Goal: Find specific page/section: Find specific page/section

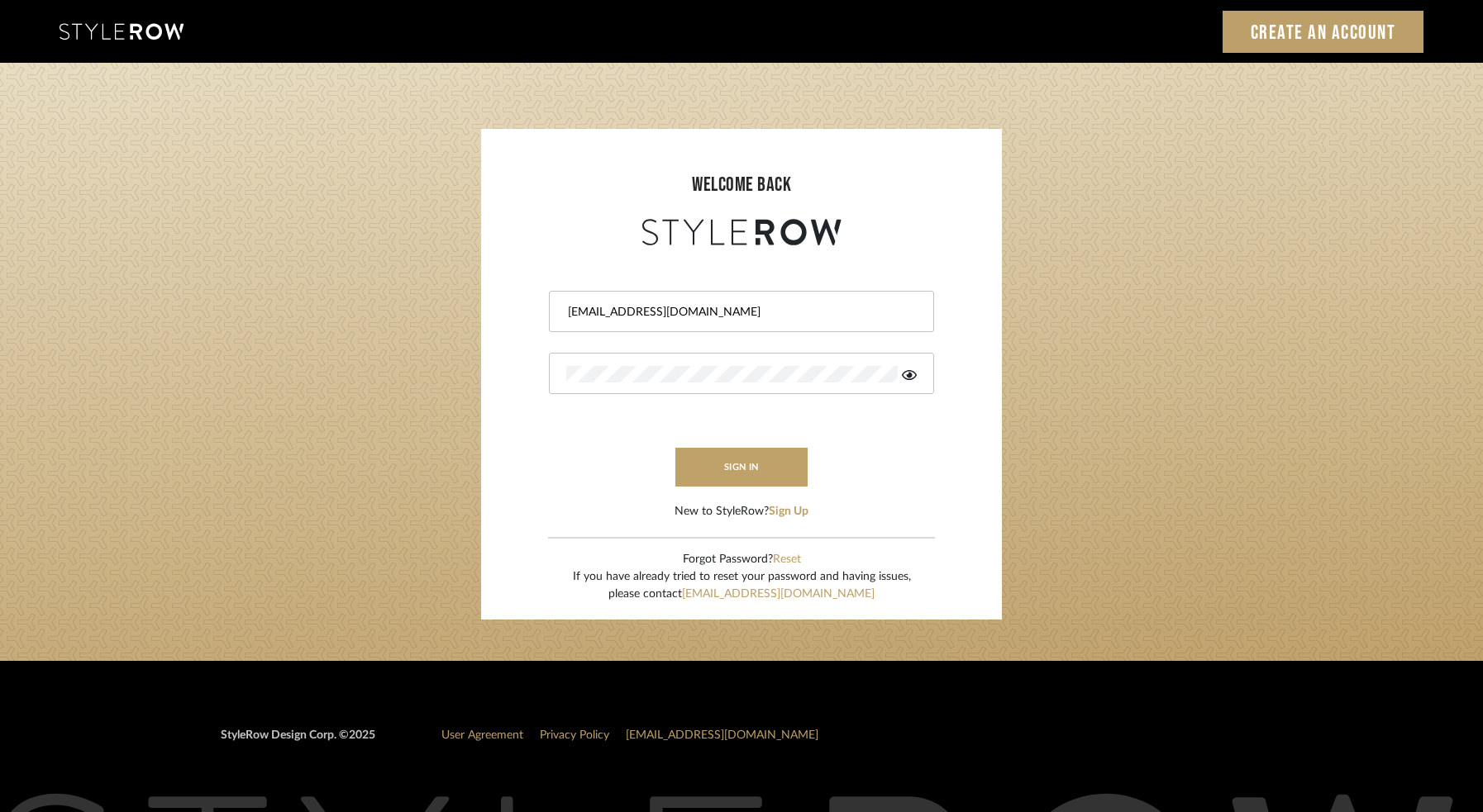
click at [724, 470] on div "LOADING" at bounding box center [741, 406] width 1483 height 812
click at [912, 304] on div at bounding box center [912, 304] width 0 height 0
type input "[EMAIL_ADDRESS][DOMAIN_NAME]"
click at [746, 467] on button "sign in" at bounding box center [741, 467] width 132 height 38
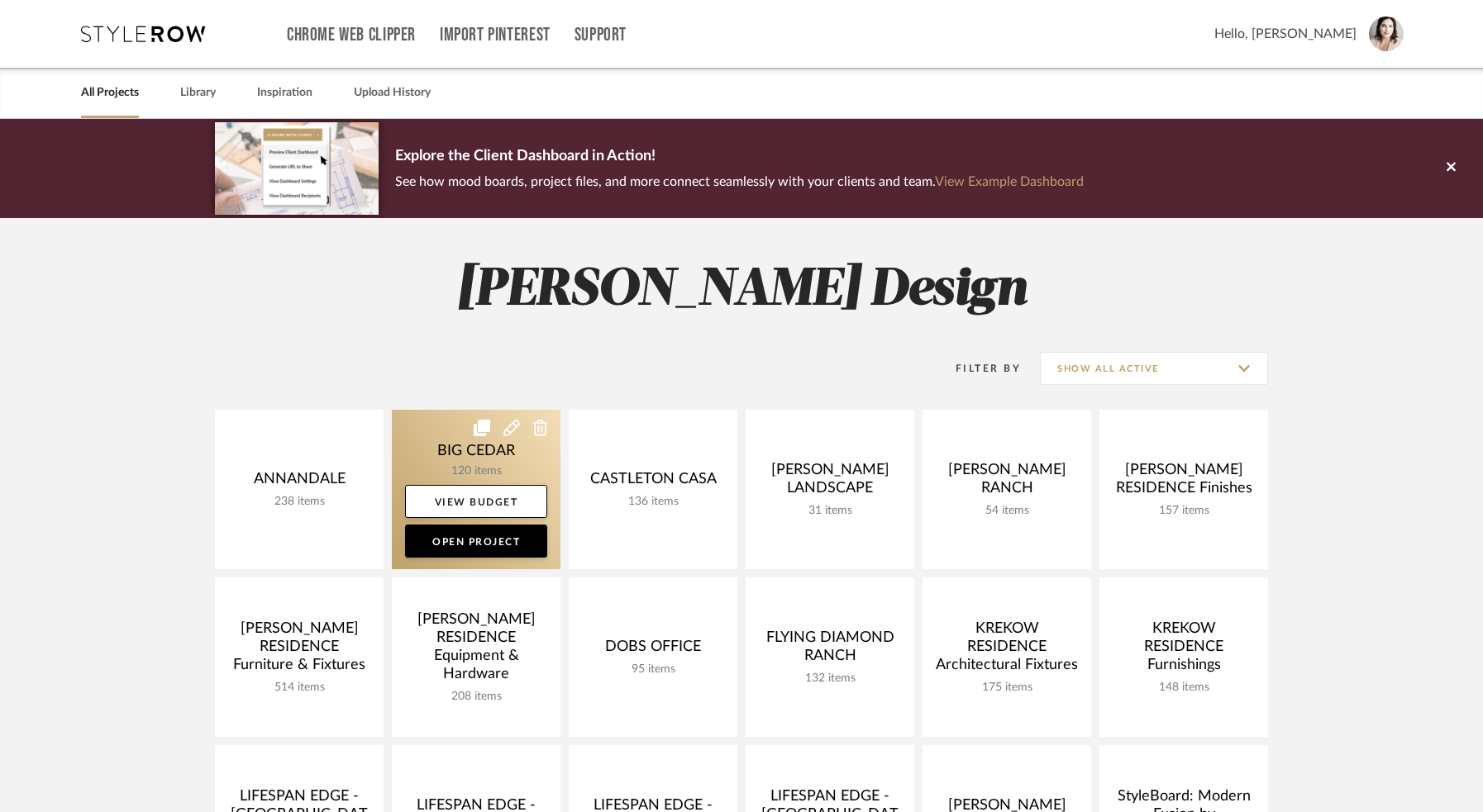
click at [453, 439] on link at bounding box center [475, 490] width 168 height 160
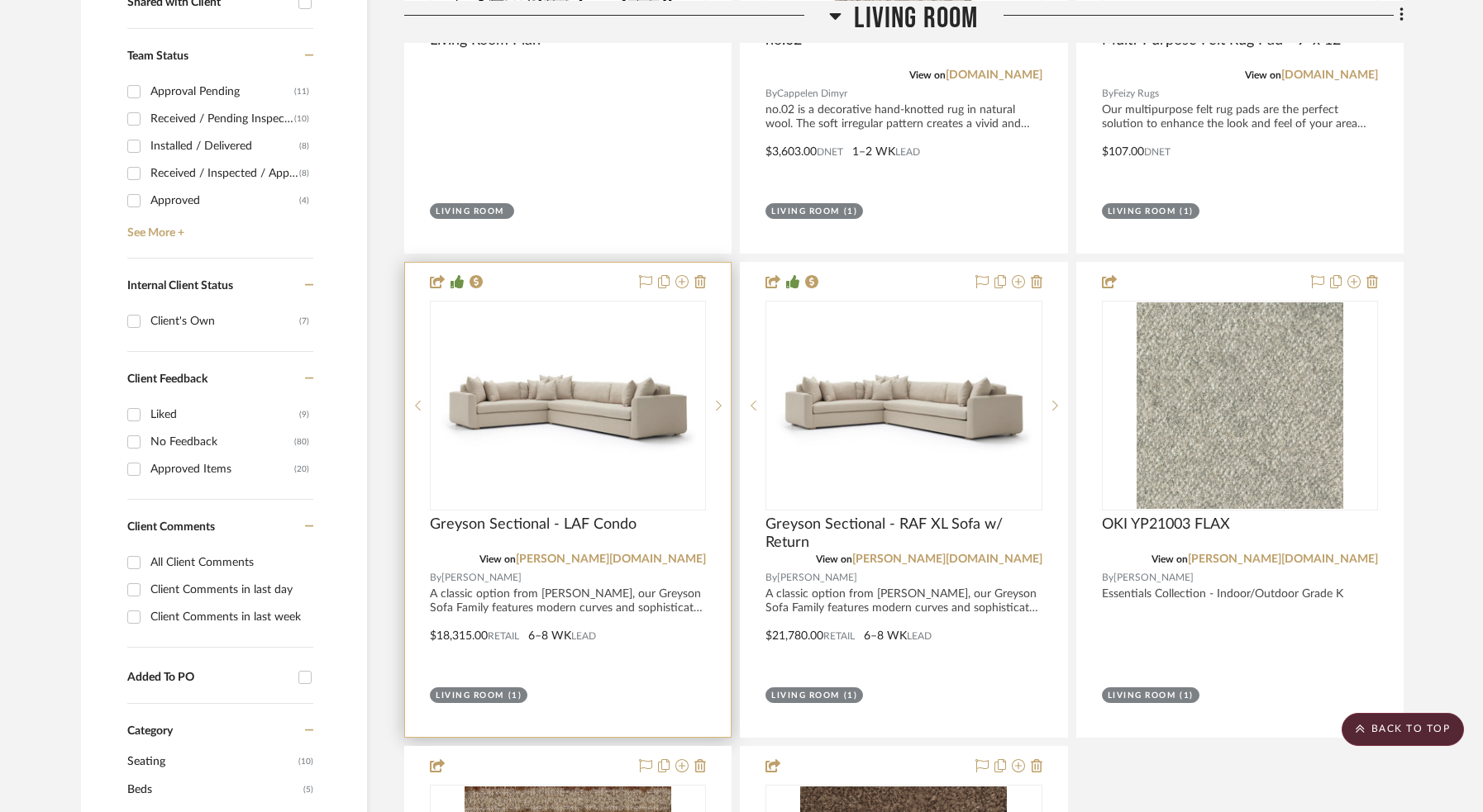
scroll to position [1310, 0]
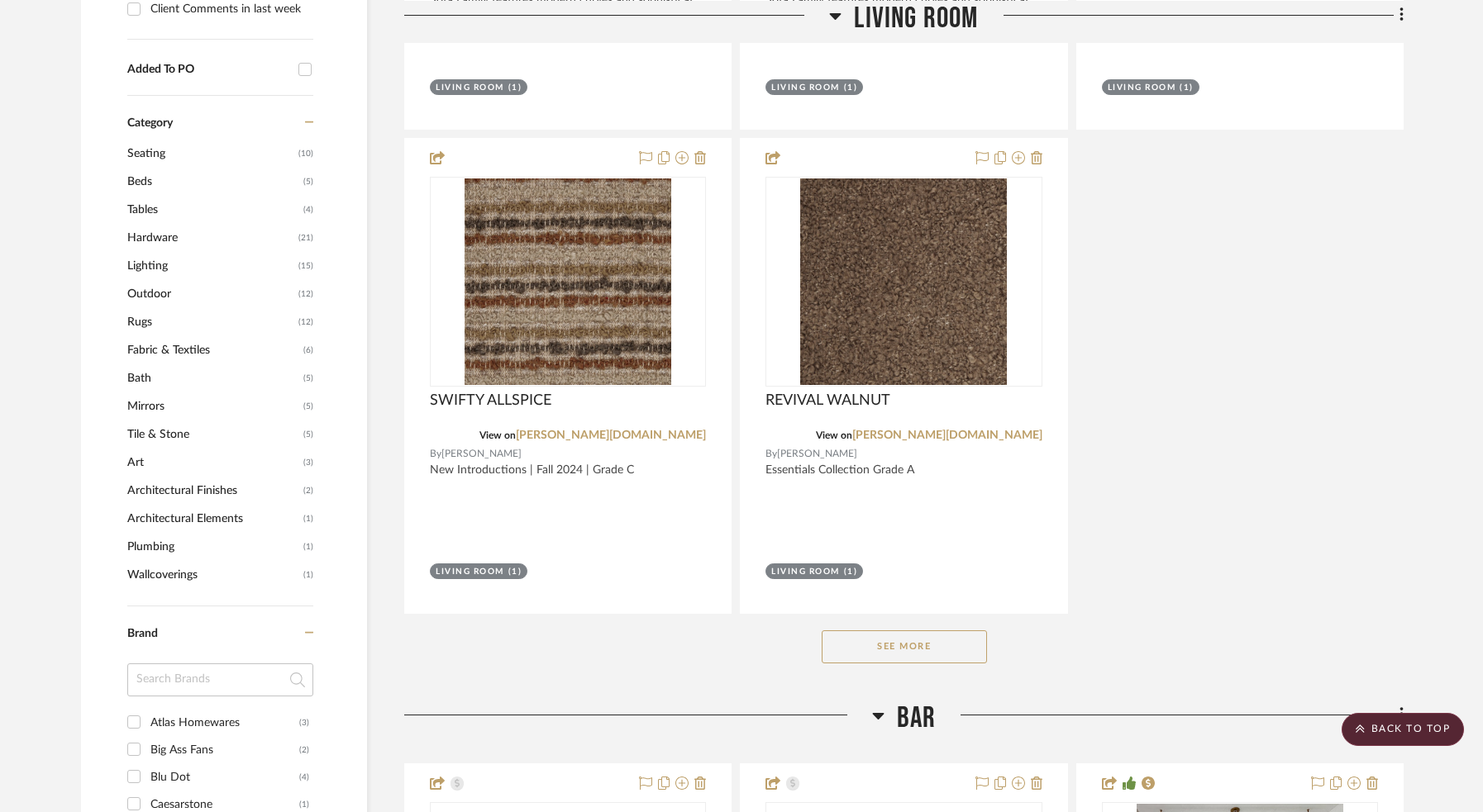
click at [156, 237] on span "Hardware" at bounding box center [210, 238] width 167 height 28
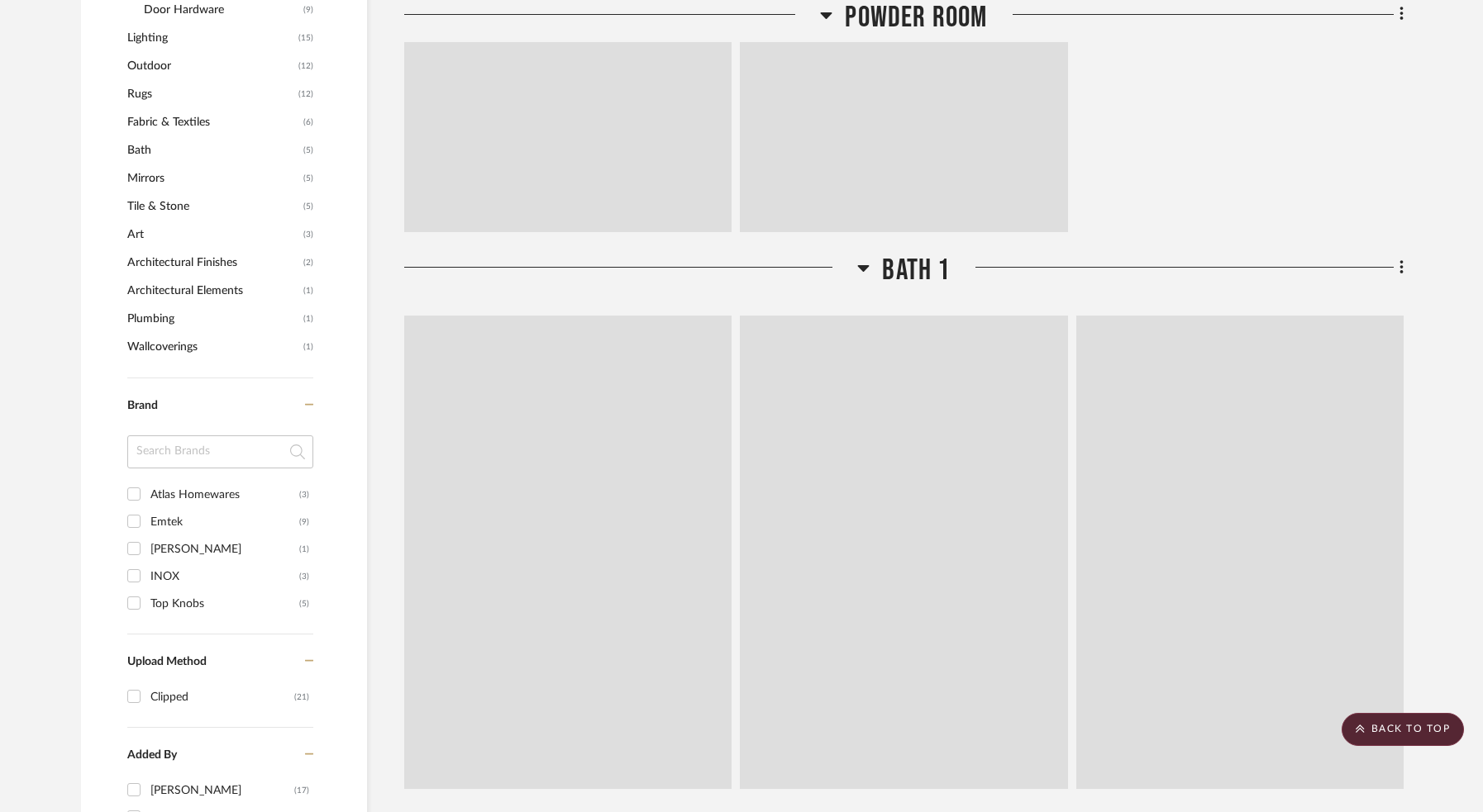
scroll to position [1026, 0]
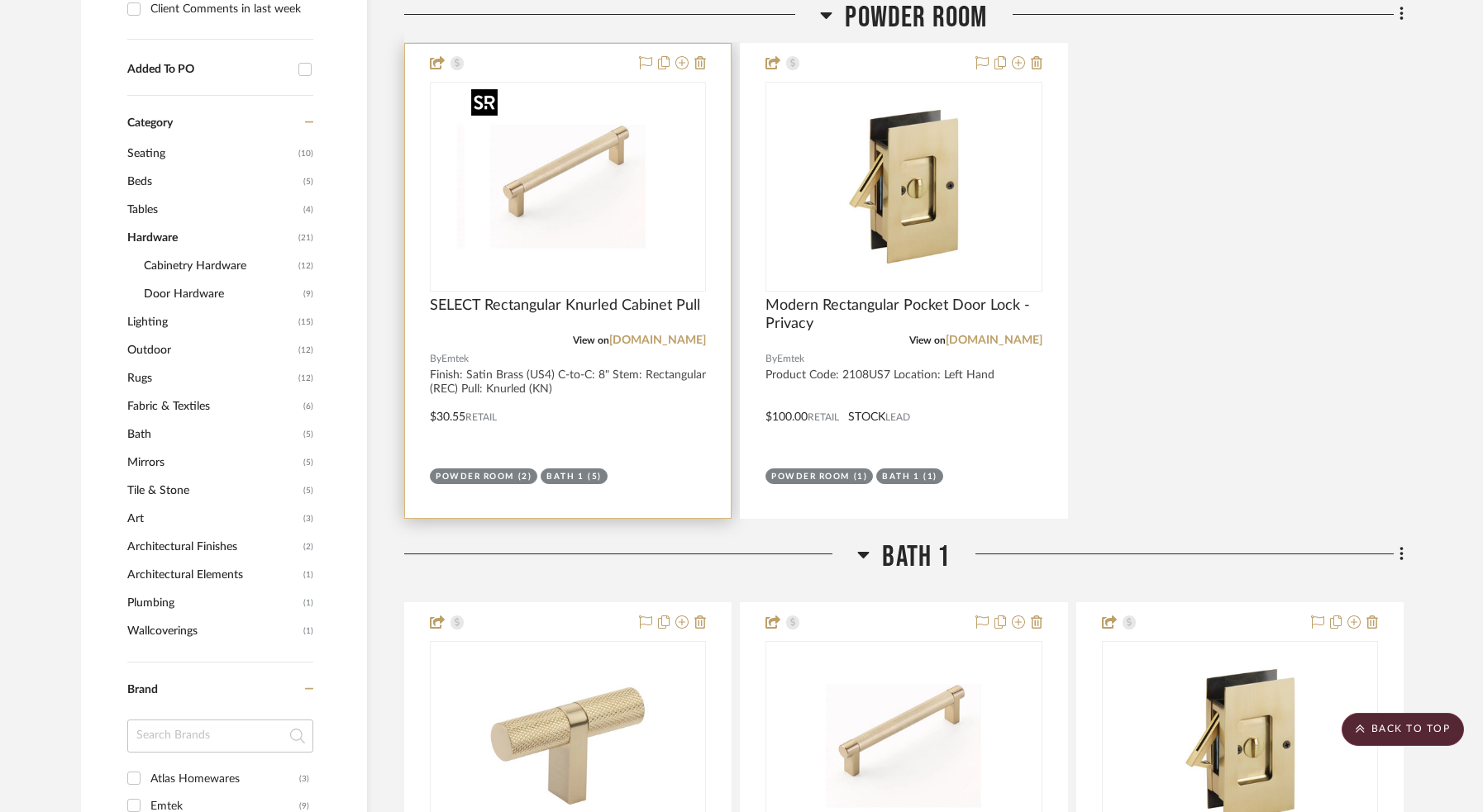
click at [633, 174] on img "0" at bounding box center [535, 187] width 207 height 207
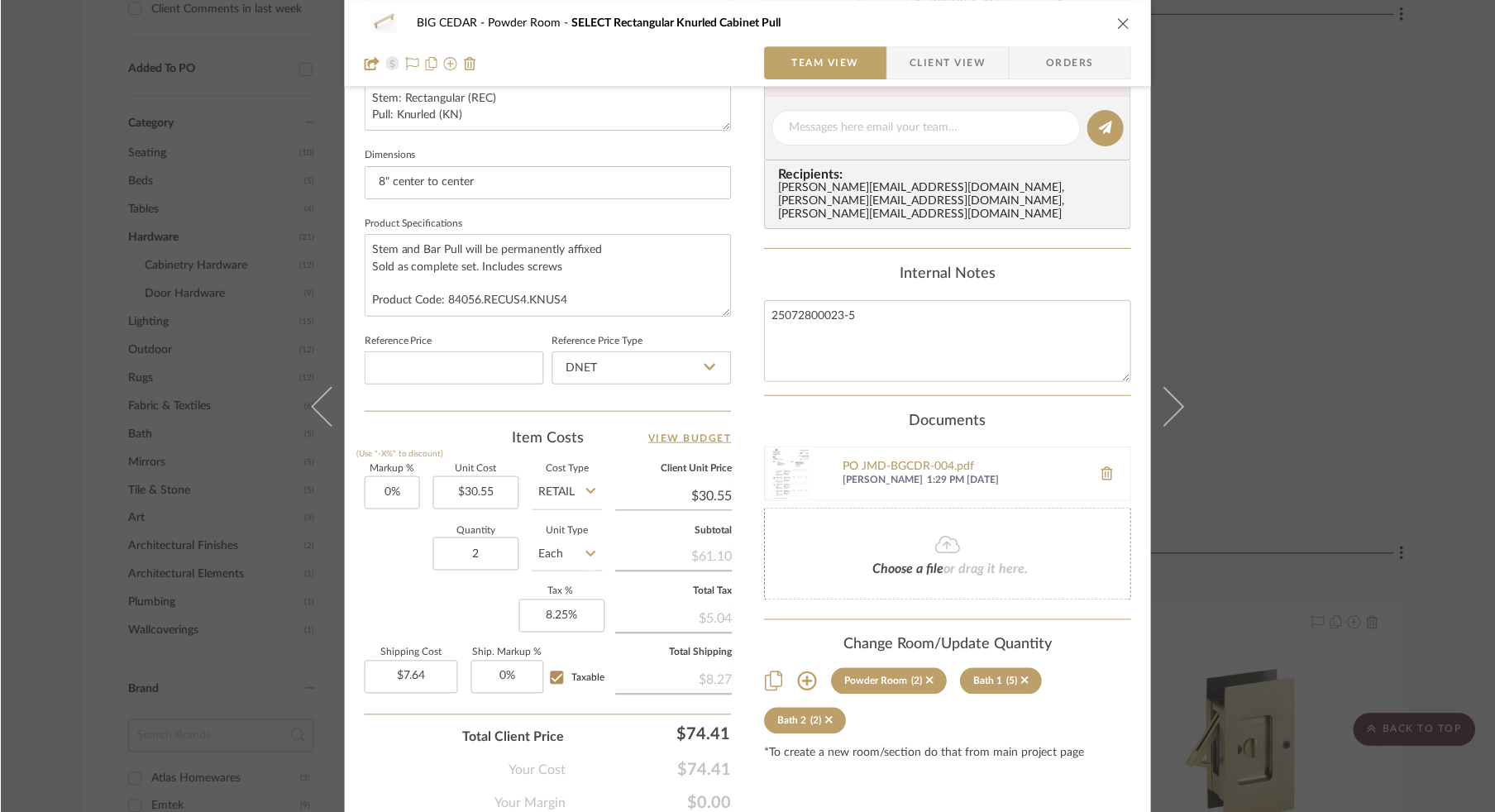
scroll to position [662, 0]
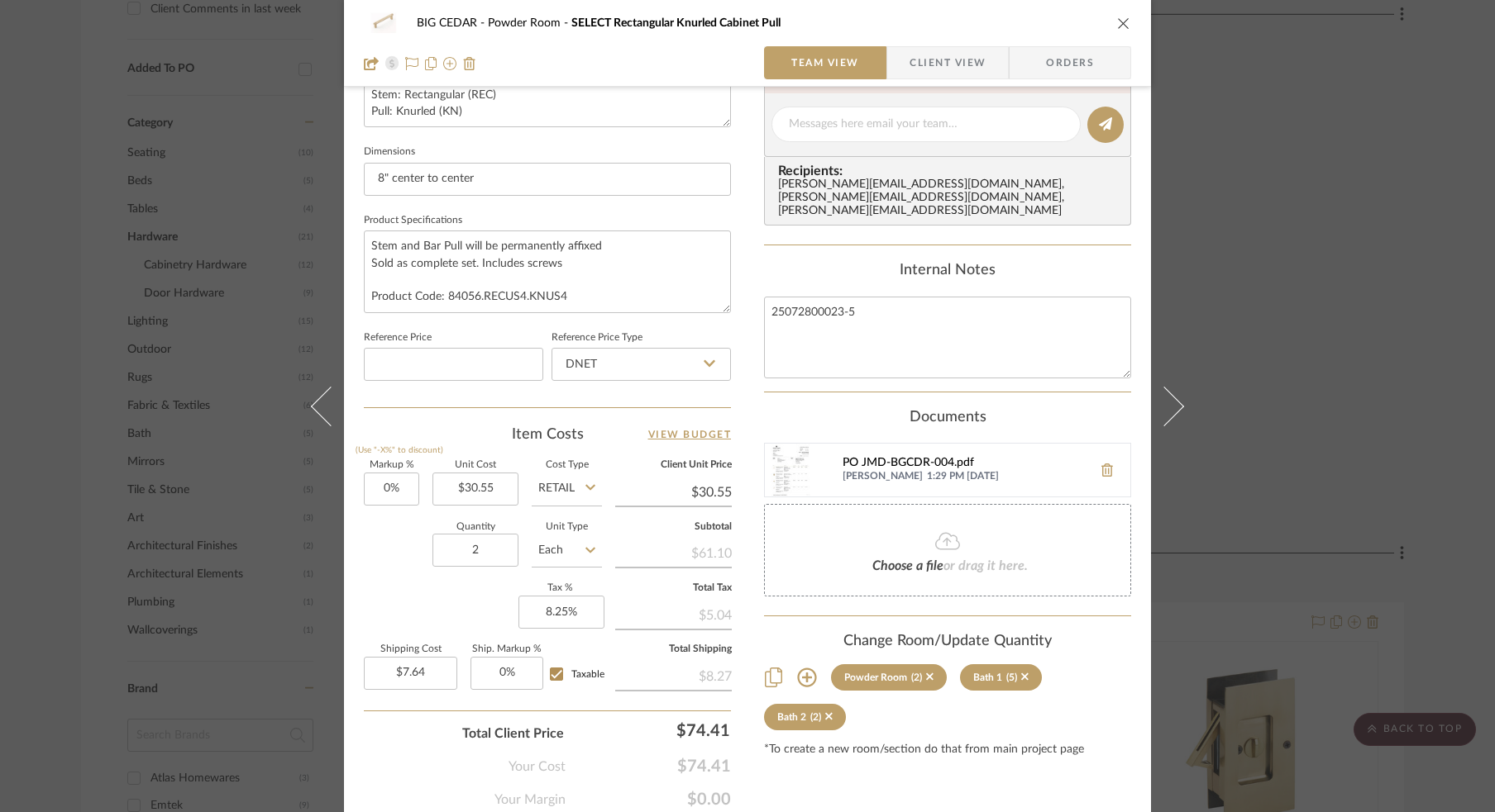
click at [884, 457] on div "PO JMD-BGCDR-004.pdf" at bounding box center [963, 463] width 241 height 13
click at [59, 224] on div "BIG CEDAR Powder Room SELECT Rectangular Knurled Cabinet Pull Team View Client …" at bounding box center [748, 406] width 1495 height 812
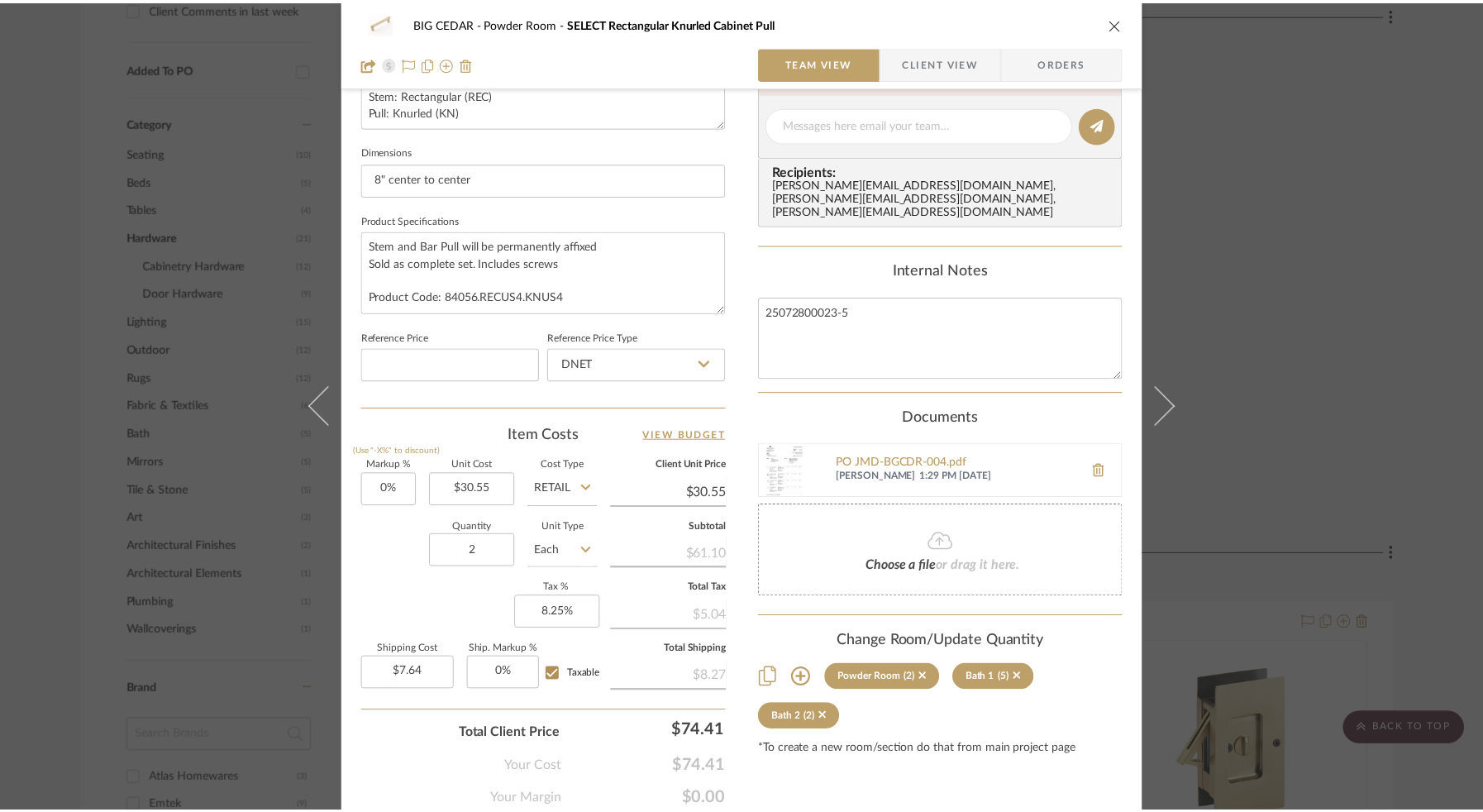
scroll to position [1026, 0]
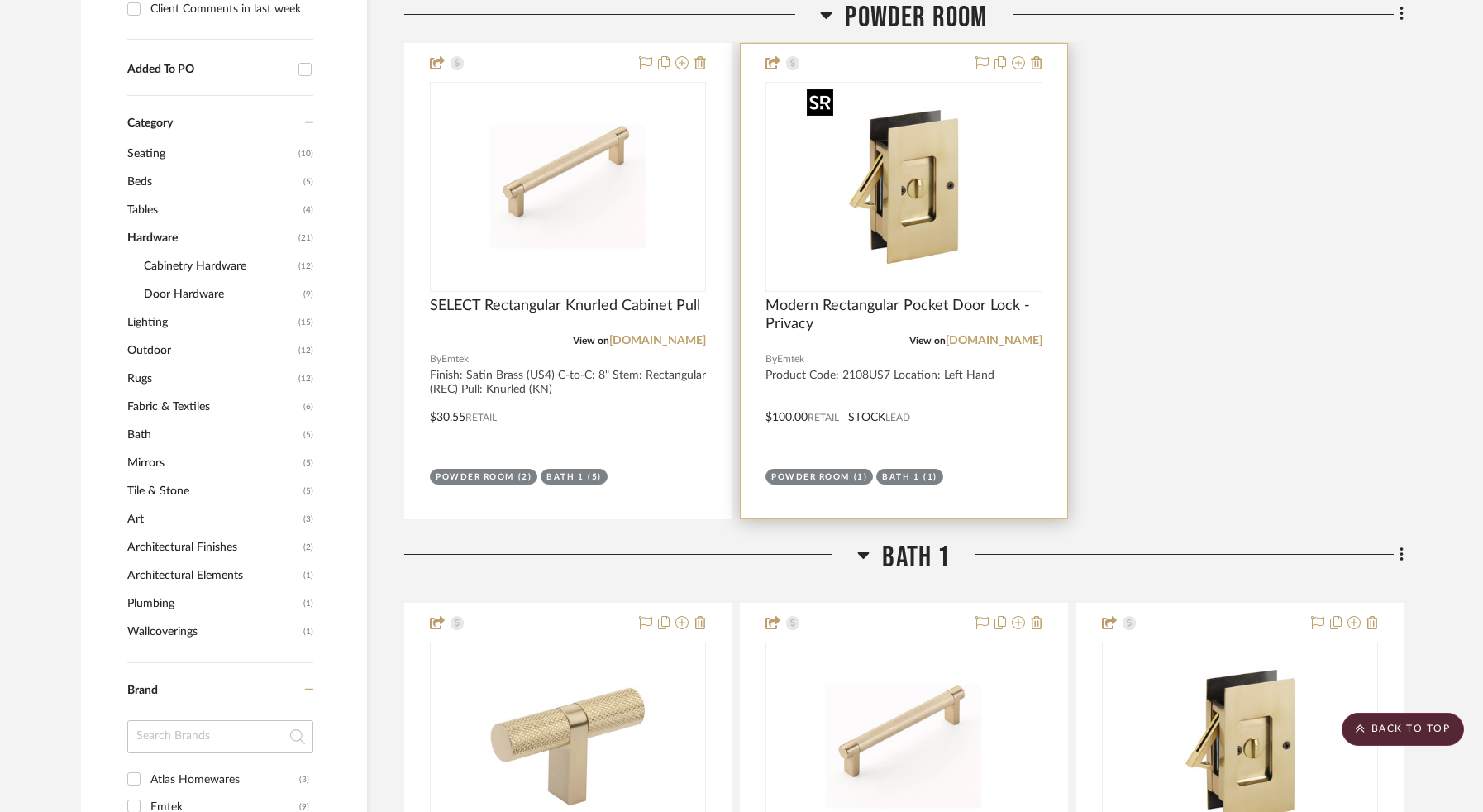
click at [912, 181] on img "0" at bounding box center [903, 187] width 207 height 207
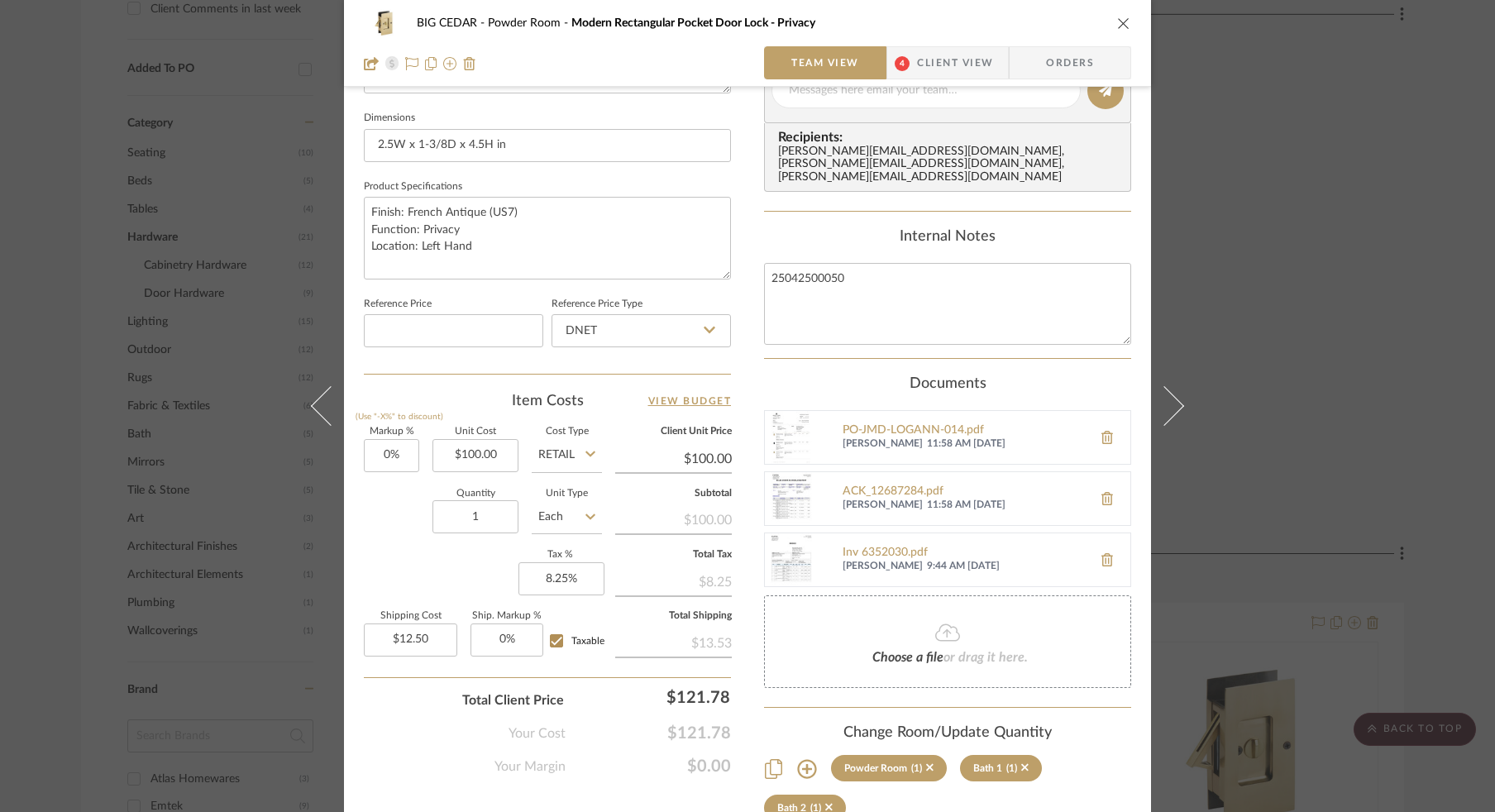
scroll to position [786, 0]
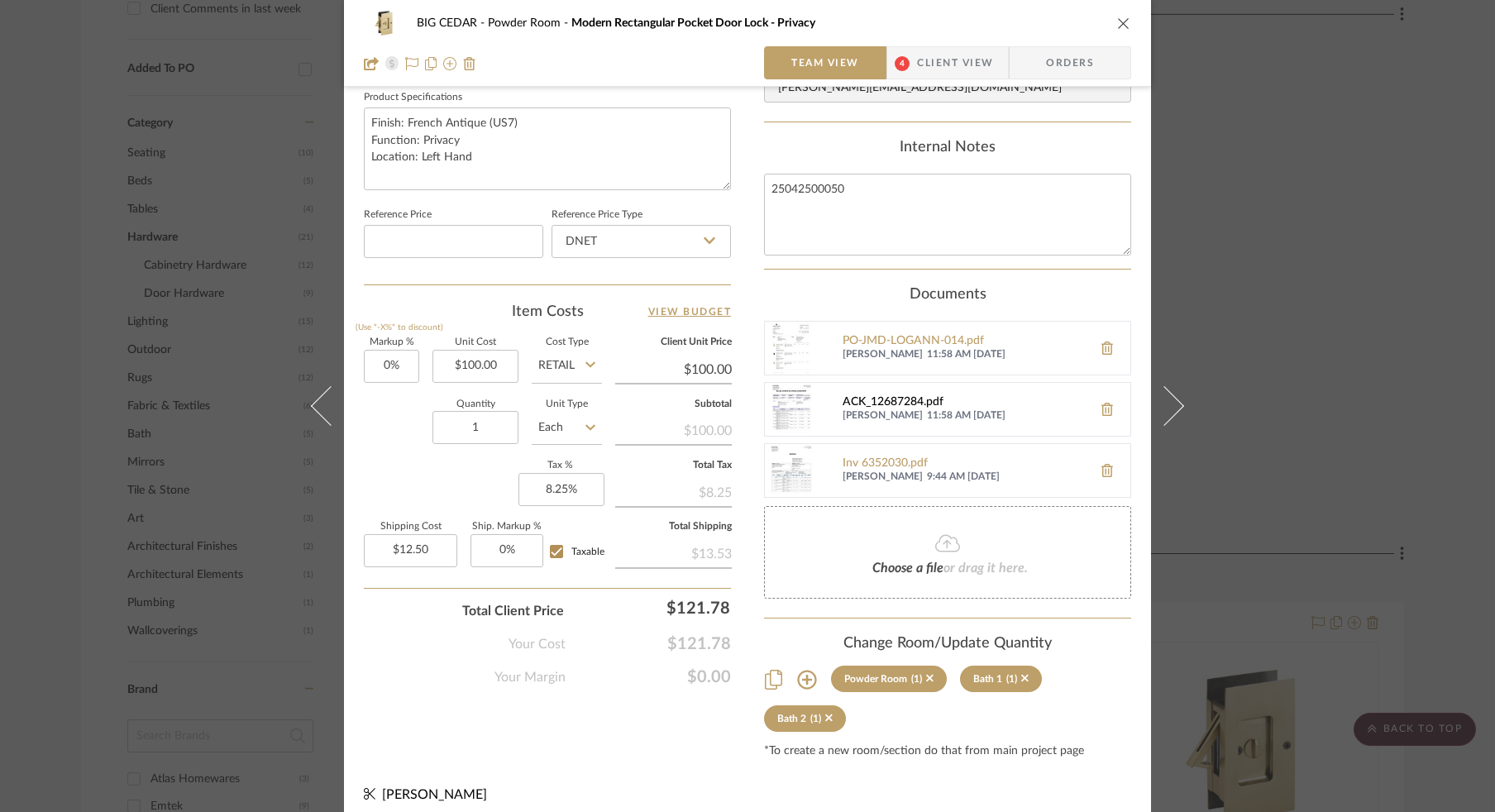
click at [879, 396] on div "ACK_12687284.pdf" at bounding box center [963, 402] width 241 height 13
click at [54, 175] on div "BIG CEDAR Powder Room Modern Rectangular Pocket Door Lock - Privacy Team View 4…" at bounding box center [748, 406] width 1495 height 812
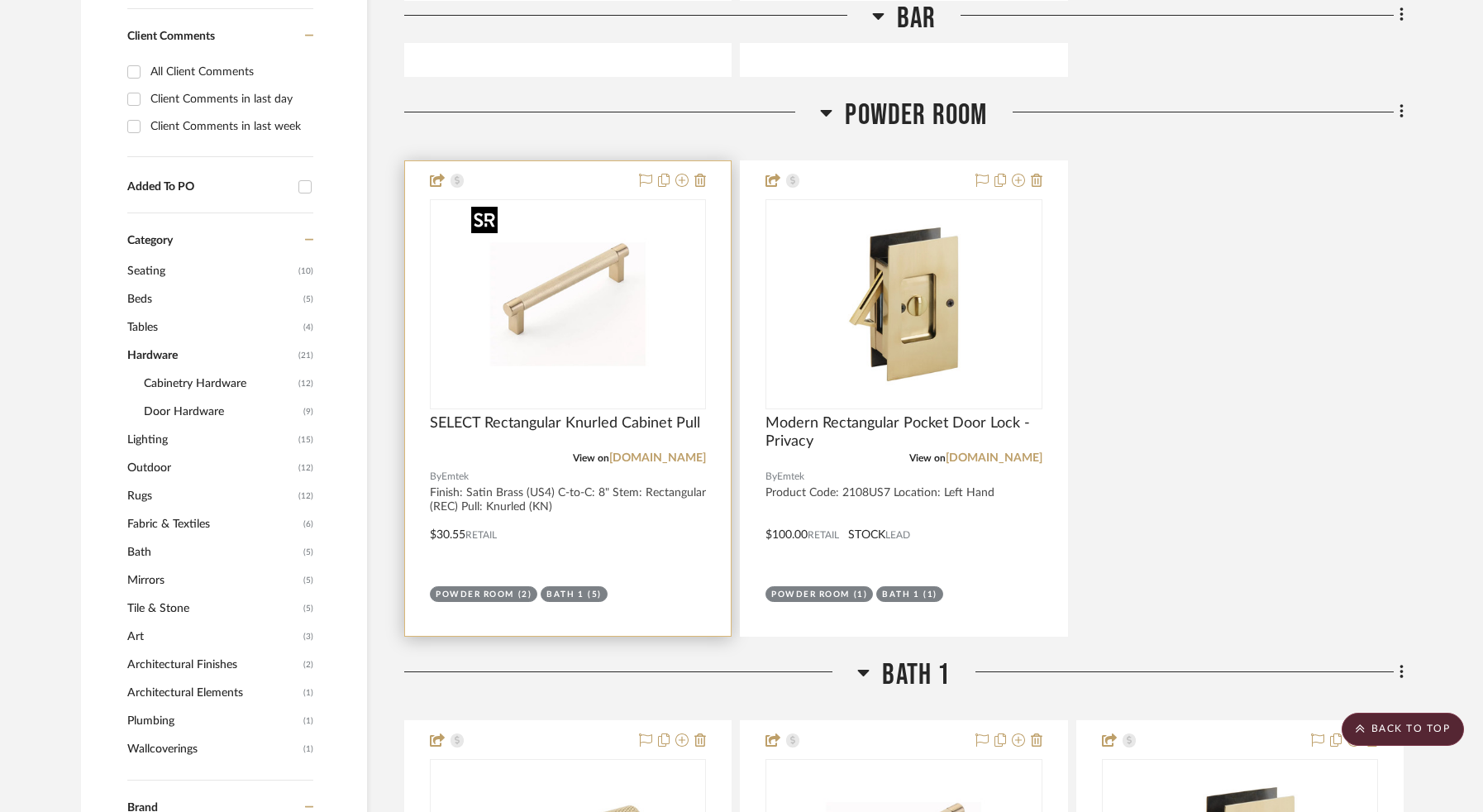
scroll to position [857, 0]
